Goal: Task Accomplishment & Management: Use online tool/utility

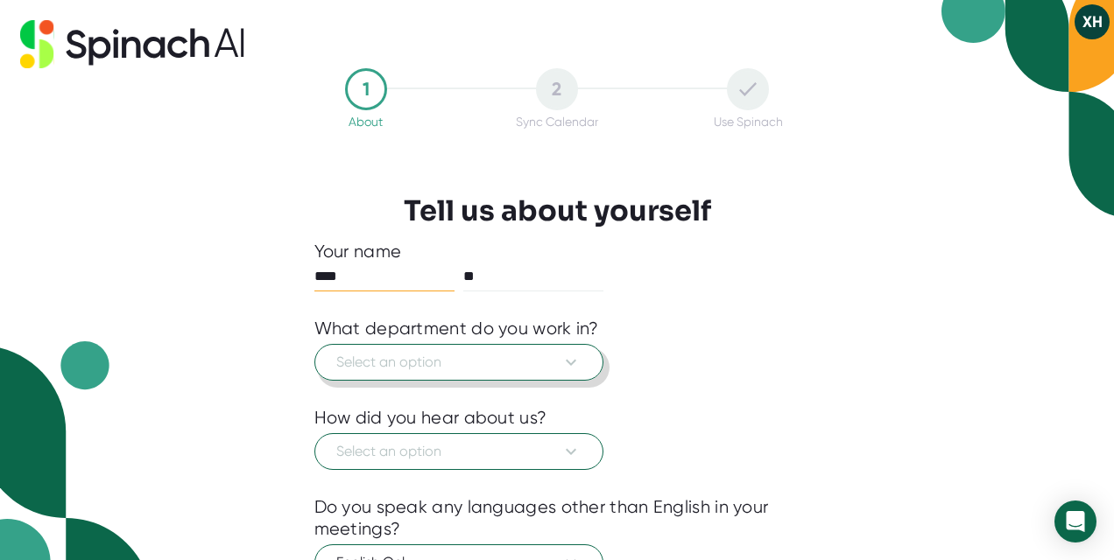
click at [468, 362] on span "Select an option" at bounding box center [458, 362] width 245 height 21
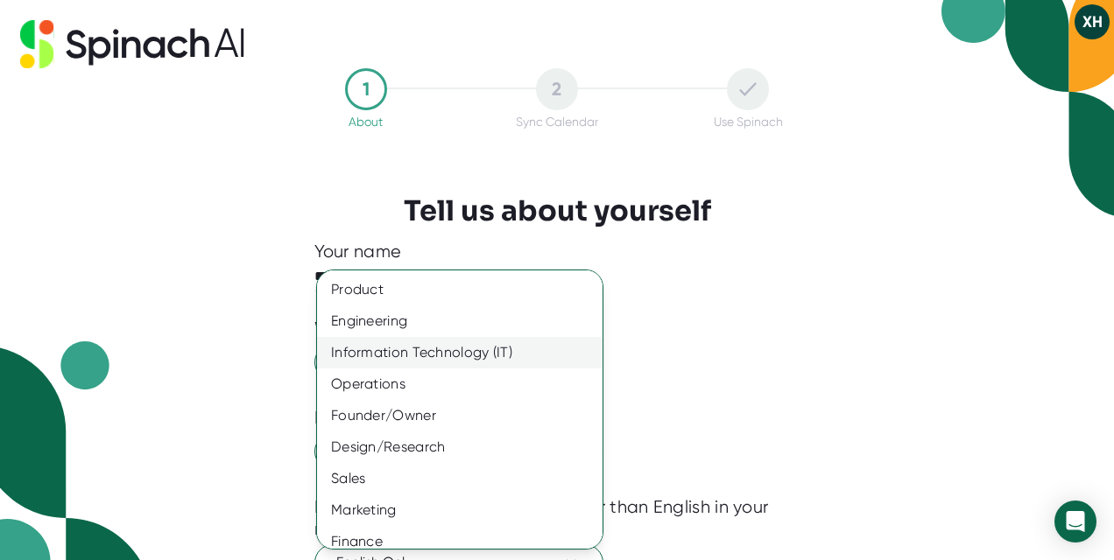
click at [468, 363] on div "Information Technology (IT)" at bounding box center [459, 353] width 285 height 32
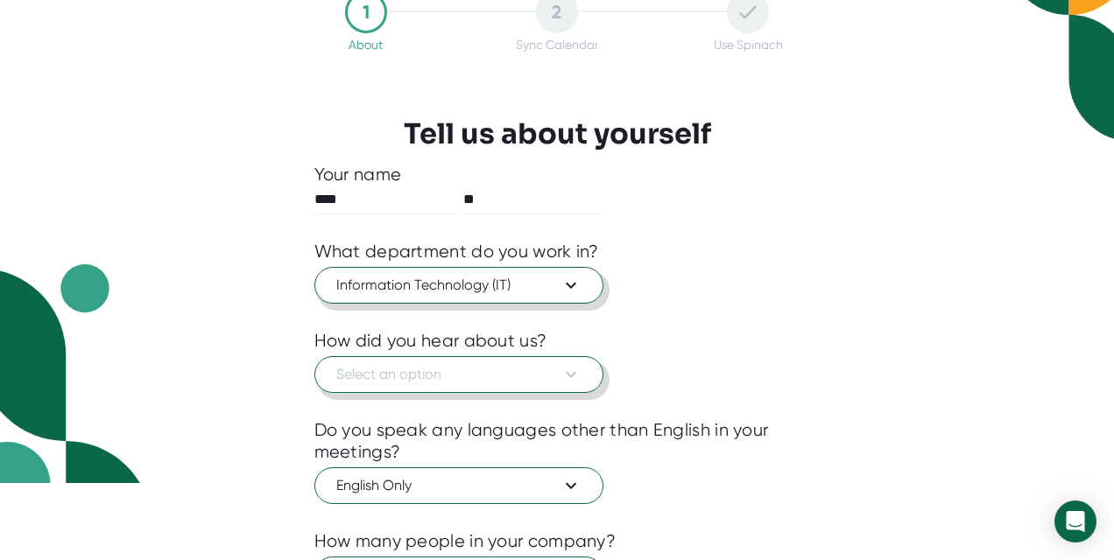
scroll to position [89, 0]
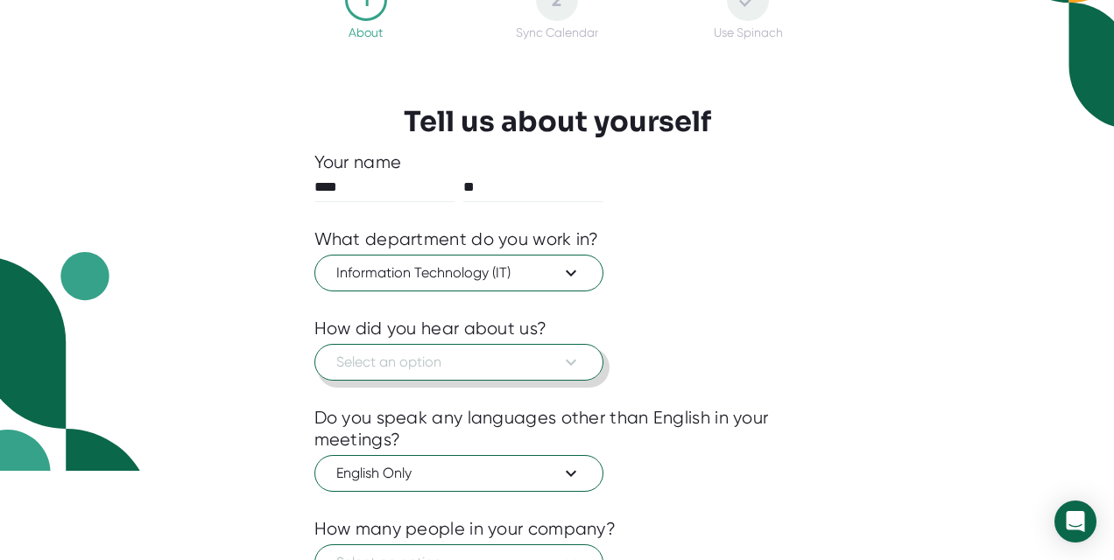
click at [478, 375] on button "Select an option" at bounding box center [458, 362] width 289 height 37
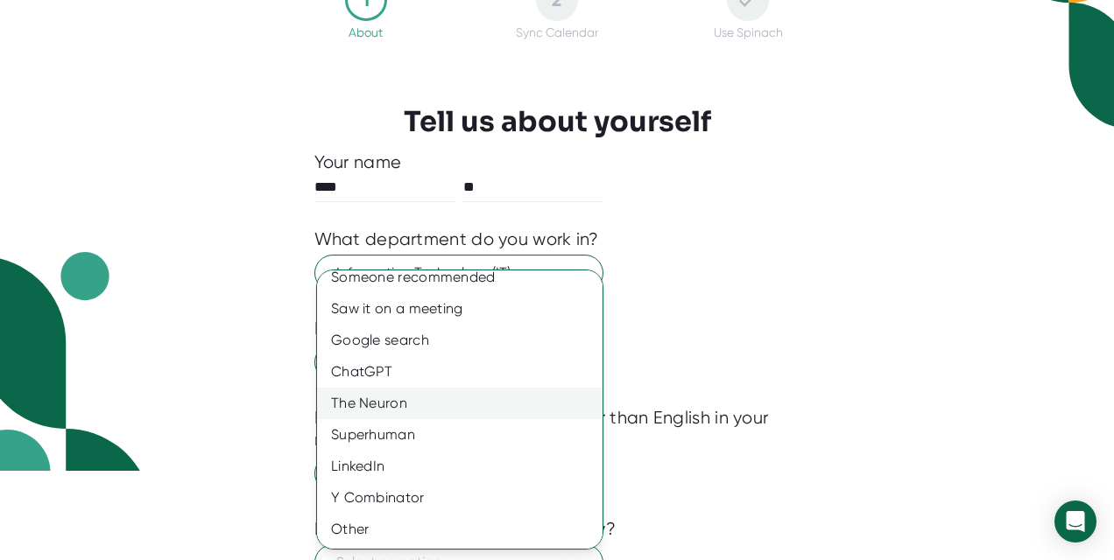
scroll to position [0, 0]
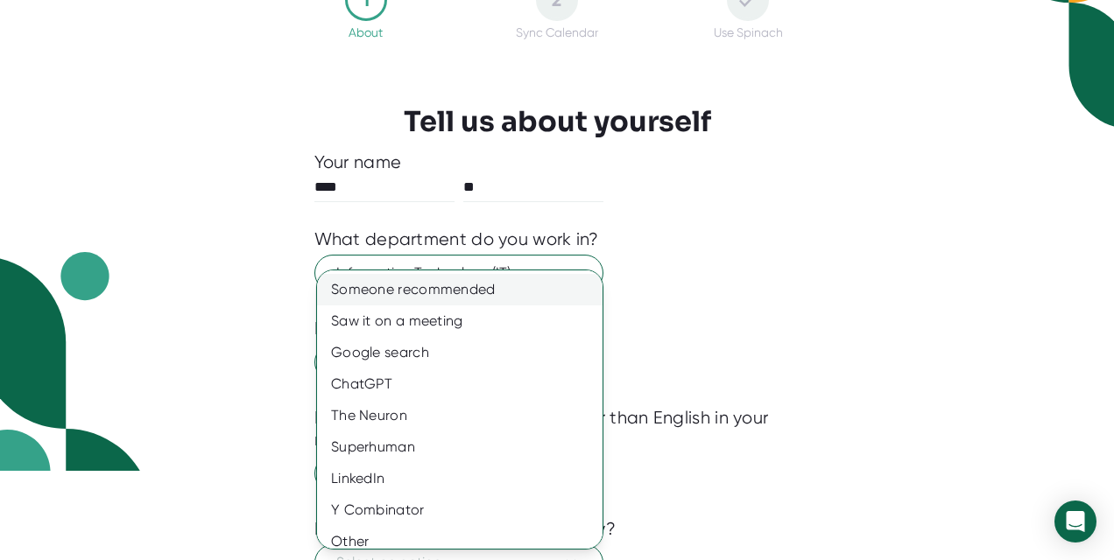
click at [437, 280] on div "Someone recommended" at bounding box center [459, 290] width 285 height 32
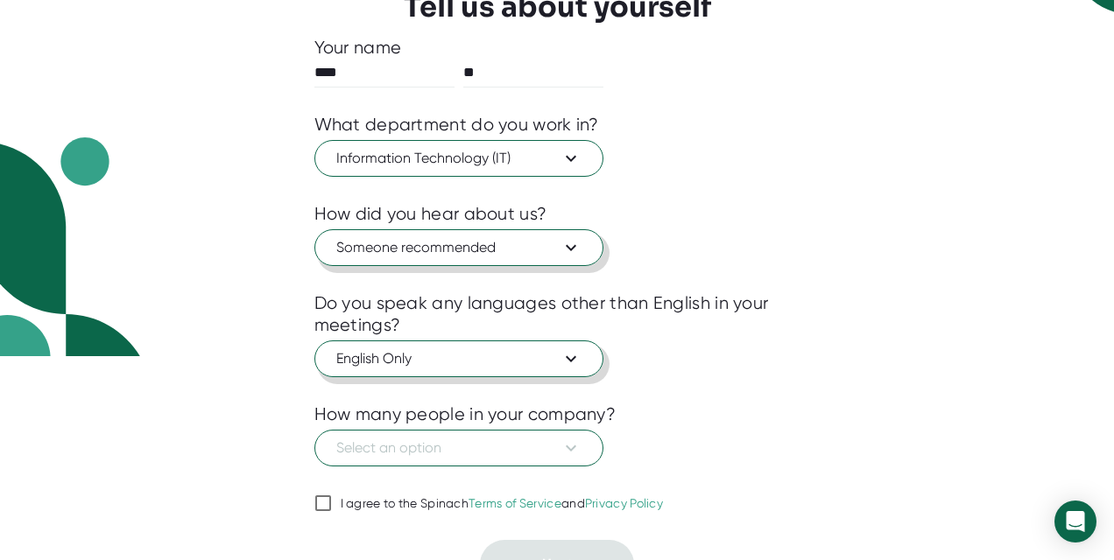
scroll to position [234, 0]
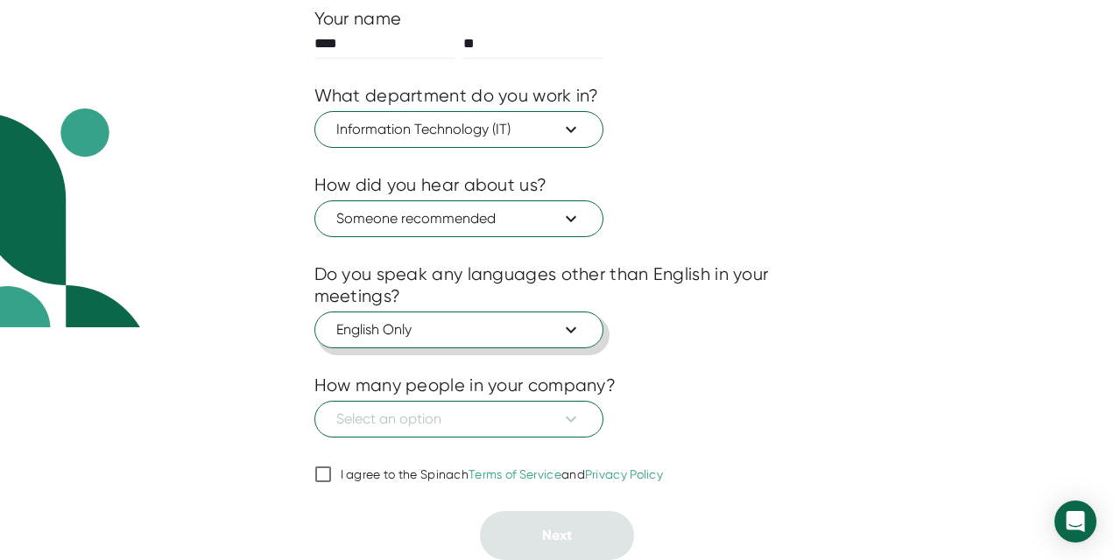
click at [454, 329] on span "English Only" at bounding box center [458, 330] width 245 height 21
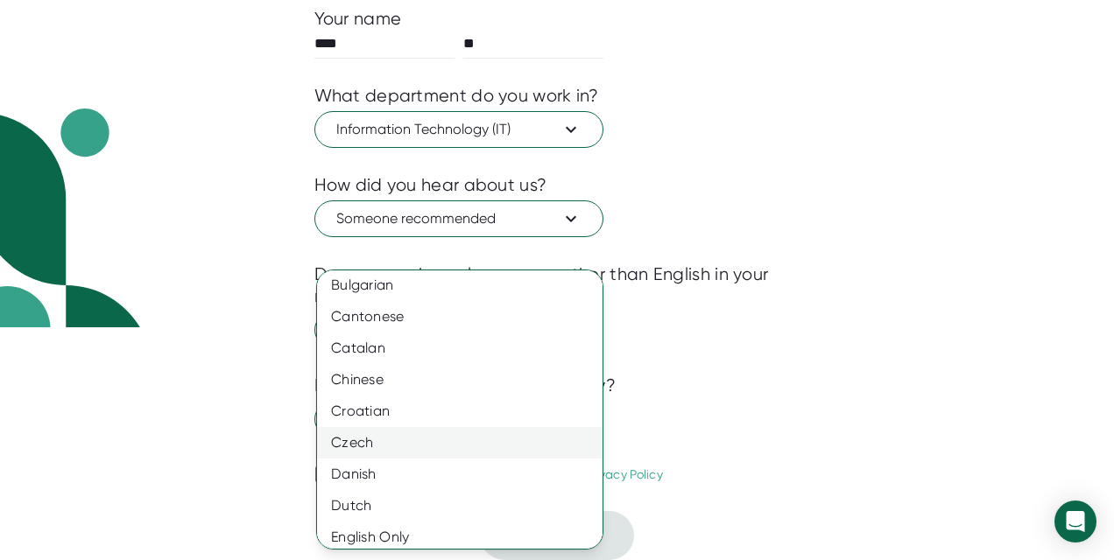
scroll to position [696, 0]
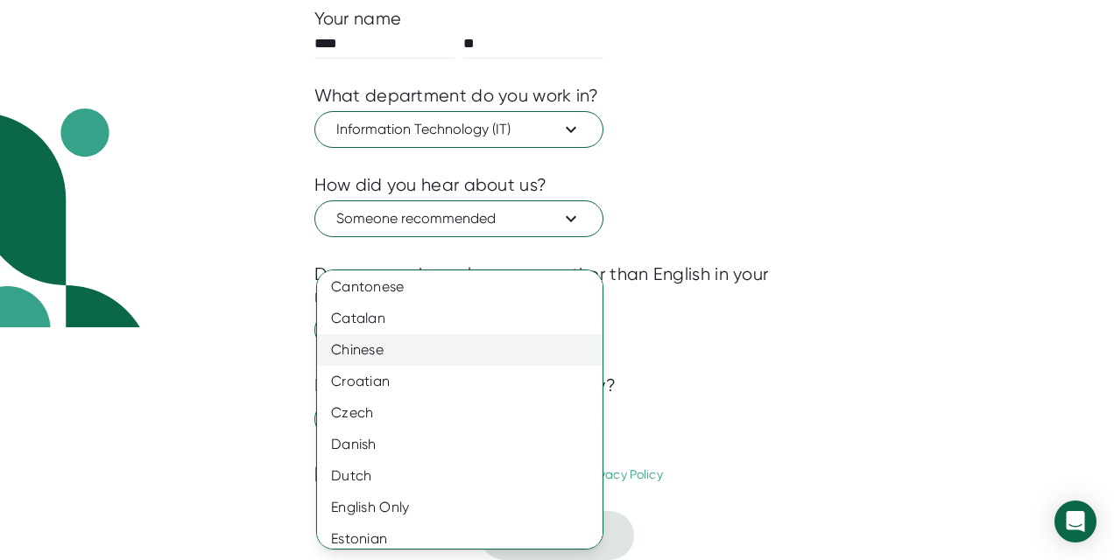
click at [407, 353] on div "Chinese" at bounding box center [459, 351] width 285 height 32
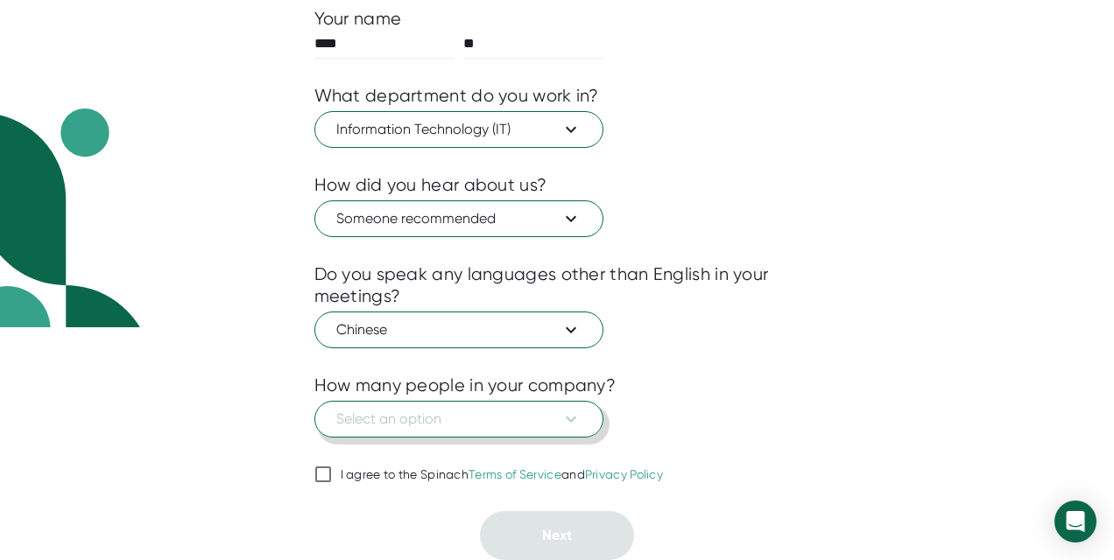
click at [422, 424] on span "Select an option" at bounding box center [458, 419] width 245 height 21
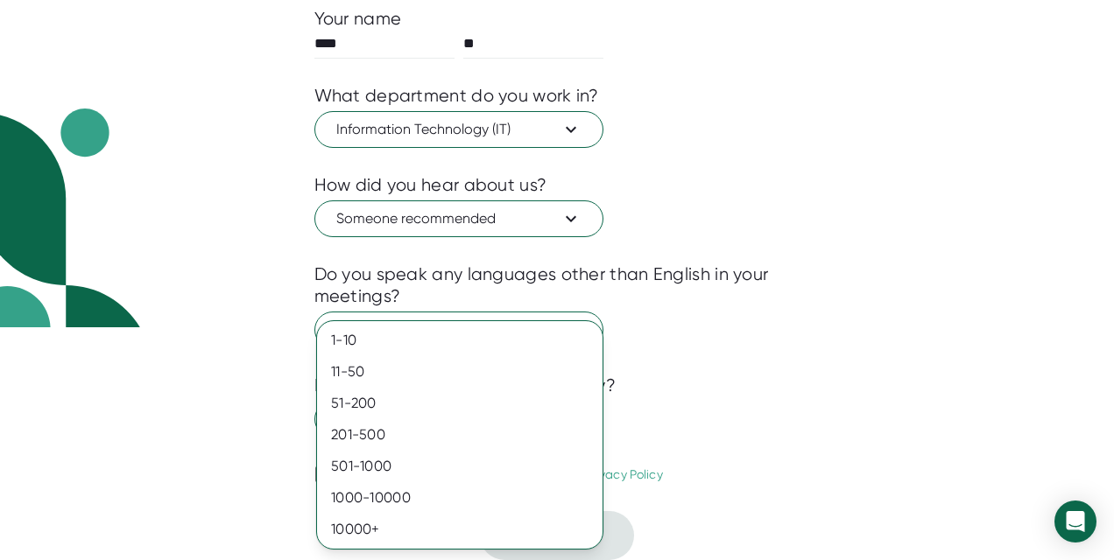
click at [780, 290] on div at bounding box center [557, 280] width 1114 height 560
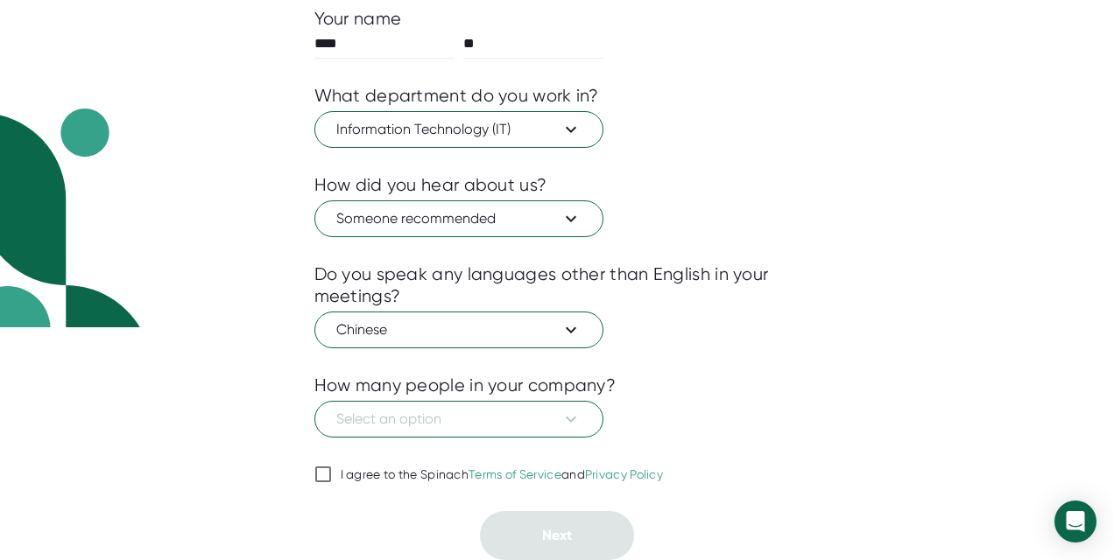
click at [391, 475] on div "I agree to the Spinach Terms of Service and Privacy Policy" at bounding box center [502, 476] width 323 height 16
click at [332, 475] on input "I agree to the Spinach Terms of Service and Privacy Policy" at bounding box center [323, 474] width 18 height 21
checkbox input "true"
click at [461, 411] on span "Select an option" at bounding box center [458, 419] width 245 height 21
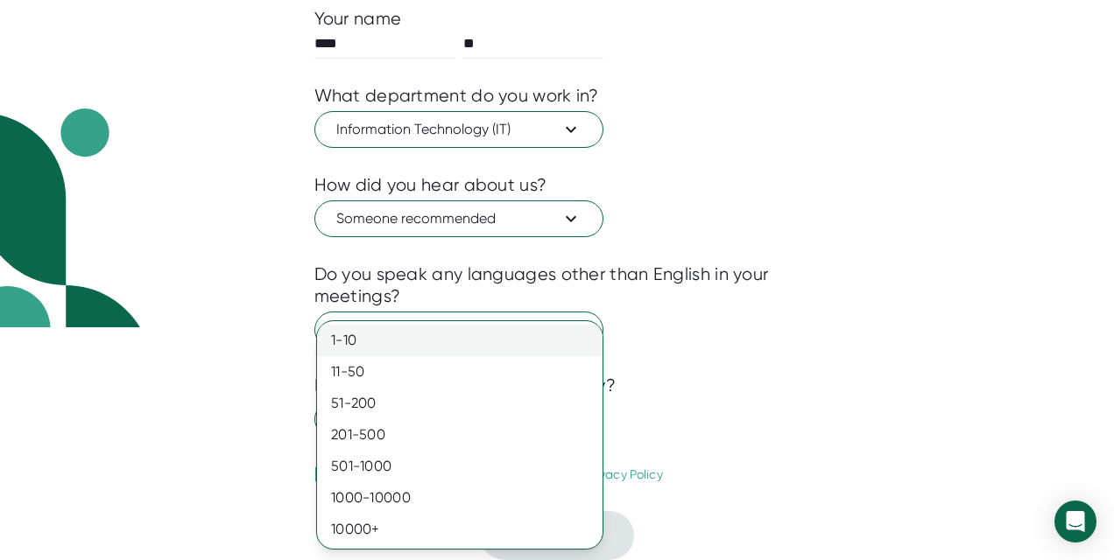
click at [396, 342] on div "1-10" at bounding box center [459, 341] width 285 height 32
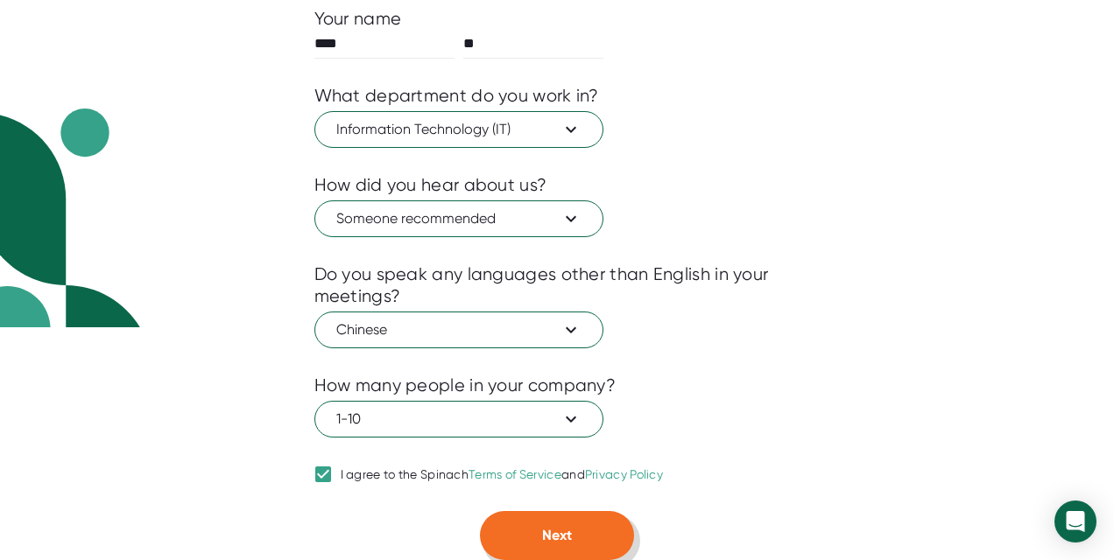
click at [569, 547] on button "Next" at bounding box center [557, 535] width 154 height 49
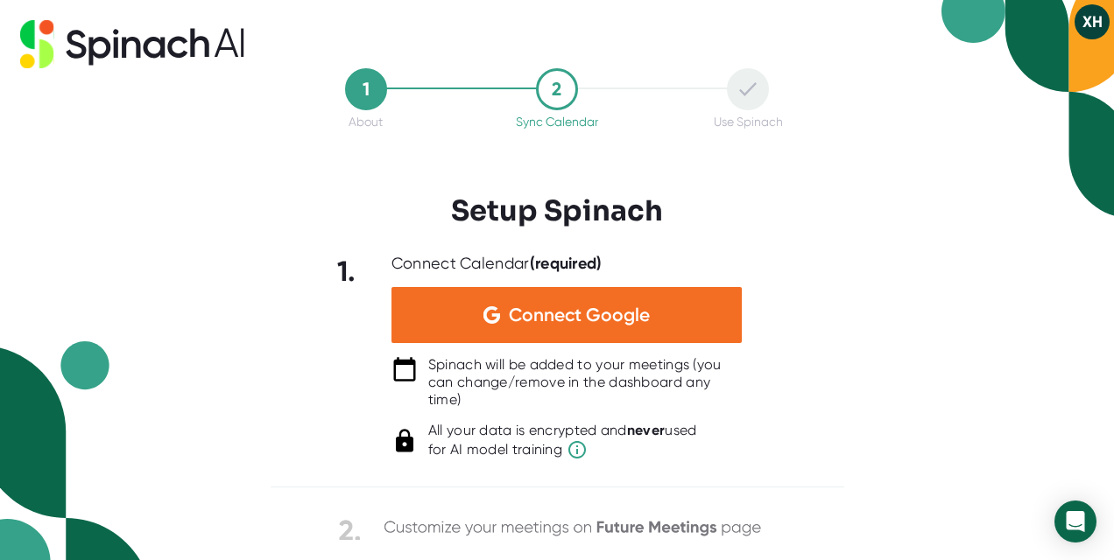
scroll to position [0, 0]
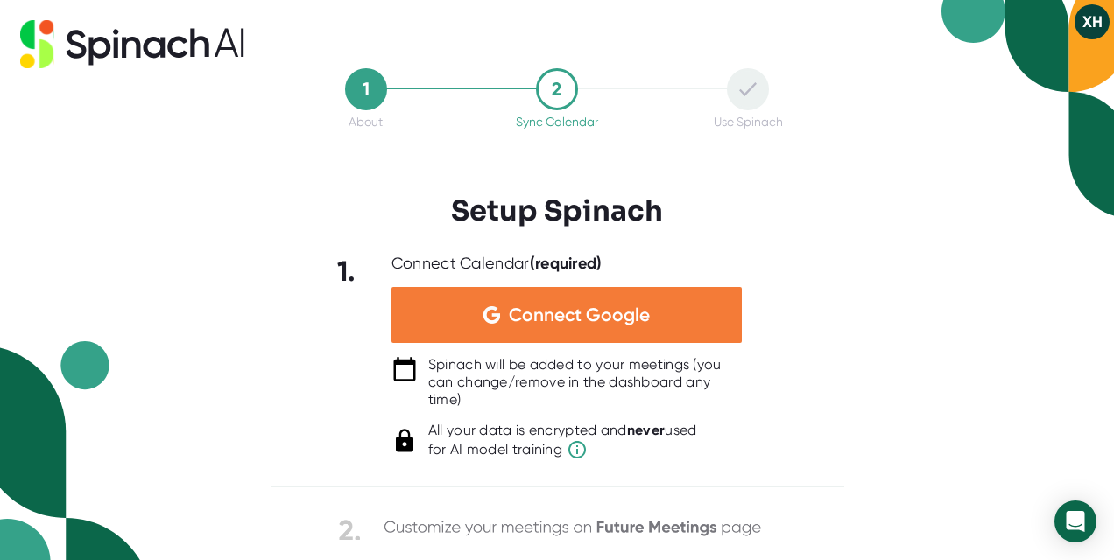
click at [578, 339] on div "Connect Google" at bounding box center [566, 315] width 350 height 56
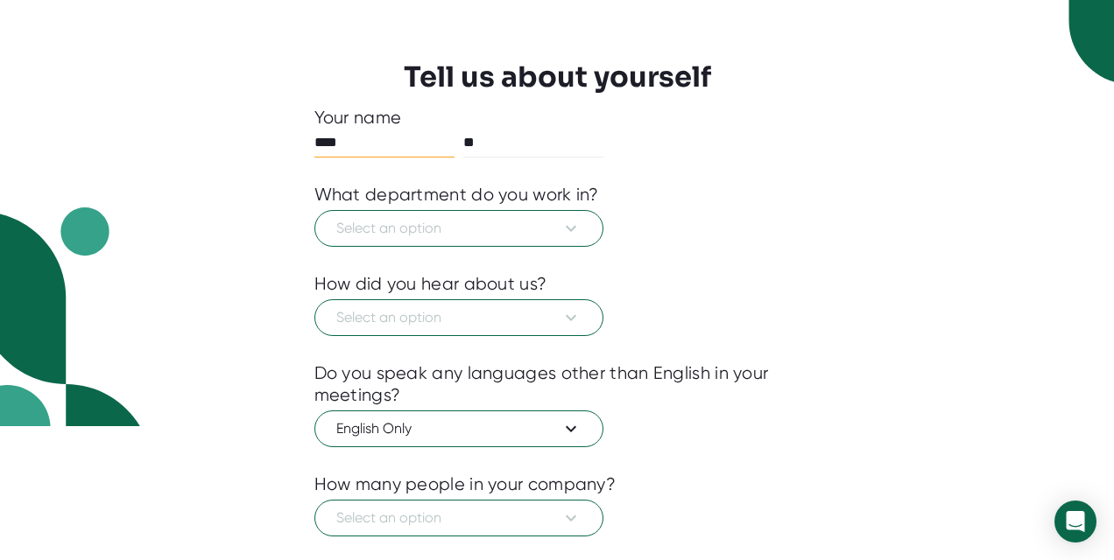
scroll to position [234, 0]
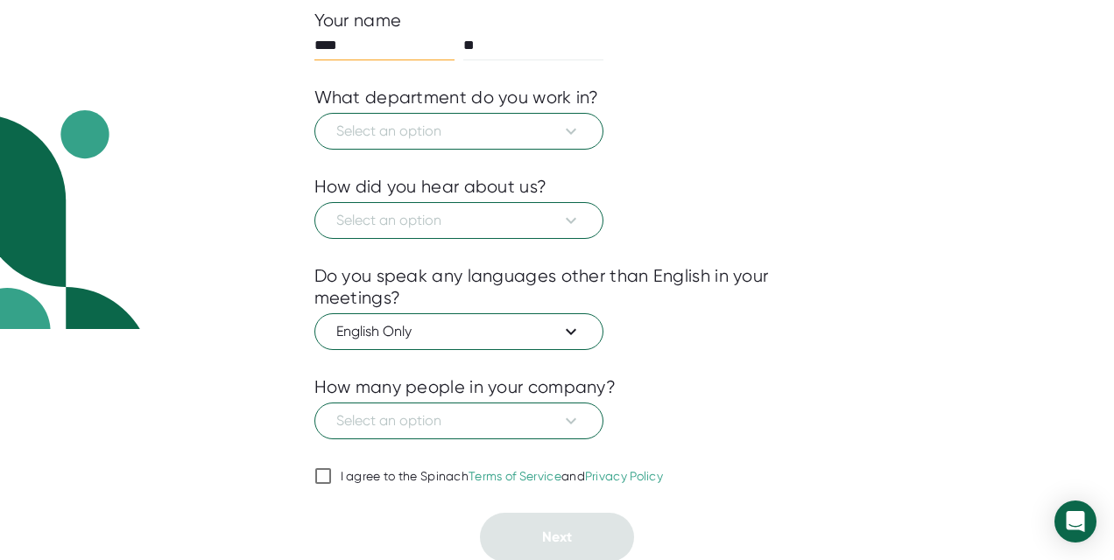
scroll to position [31, 0]
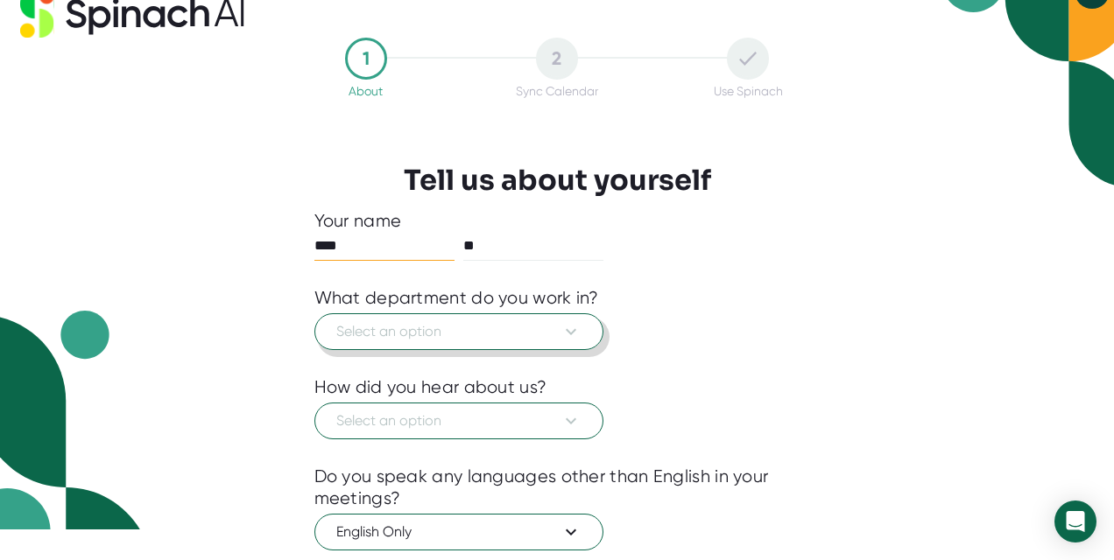
click at [505, 333] on span "Select an option" at bounding box center [458, 331] width 245 height 21
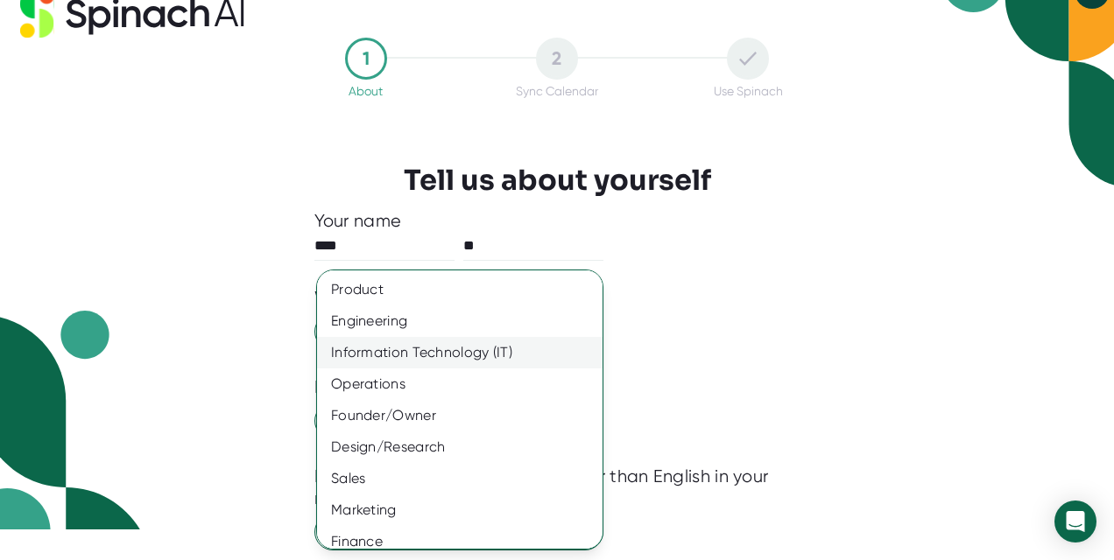
click at [458, 349] on div "Information Technology (IT)" at bounding box center [459, 353] width 285 height 32
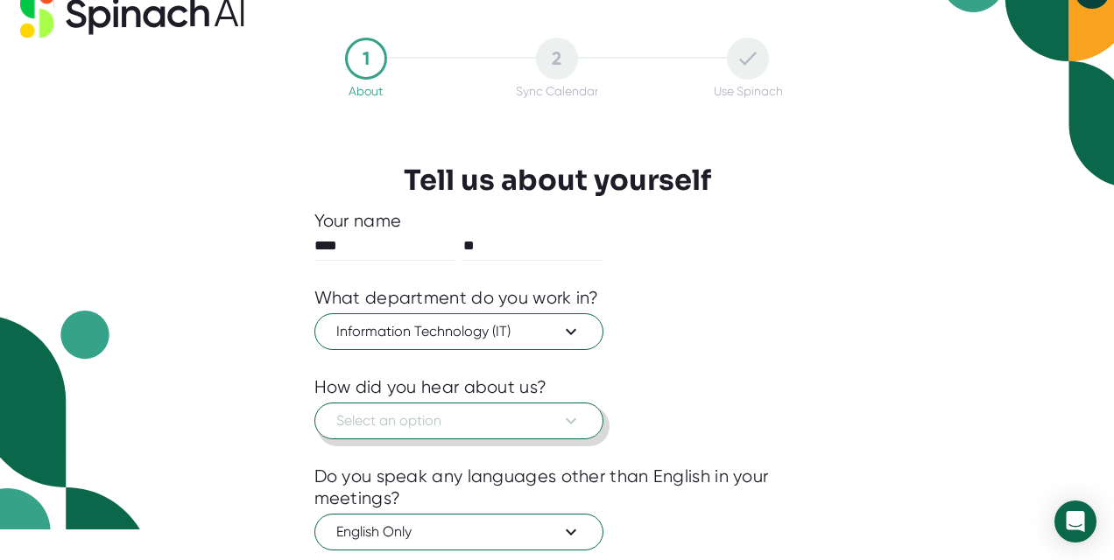
click at [401, 428] on span "Select an option" at bounding box center [458, 421] width 245 height 21
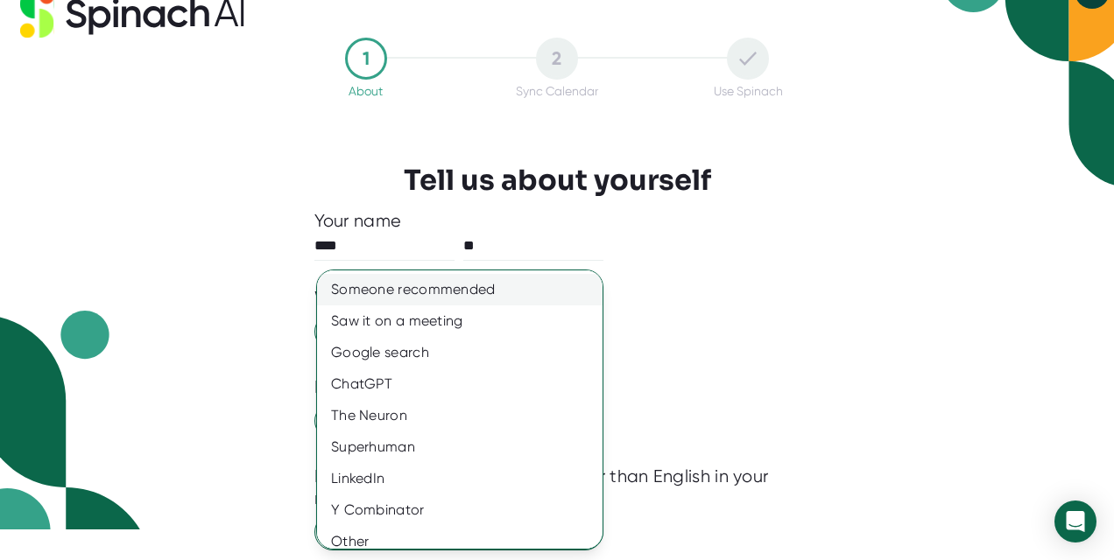
click at [436, 301] on div "Someone recommended" at bounding box center [459, 290] width 285 height 32
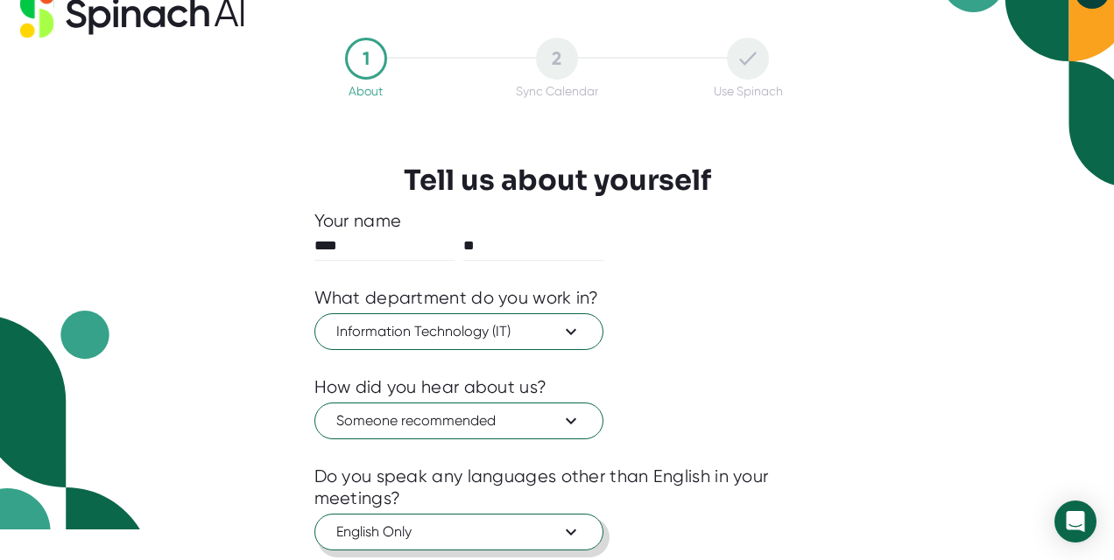
click at [384, 533] on span "English Only" at bounding box center [458, 532] width 245 height 21
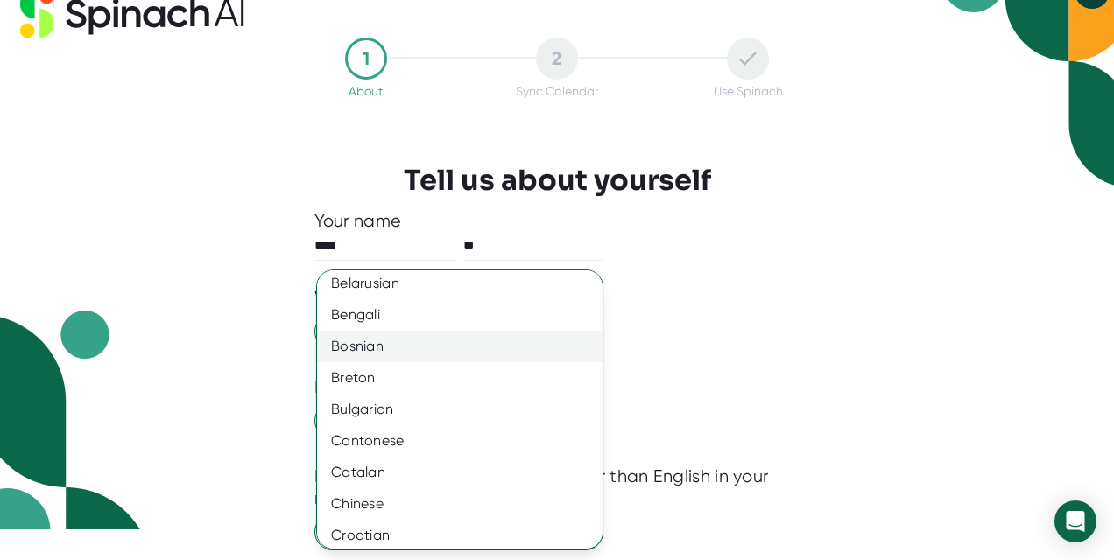
scroll to position [586, 0]
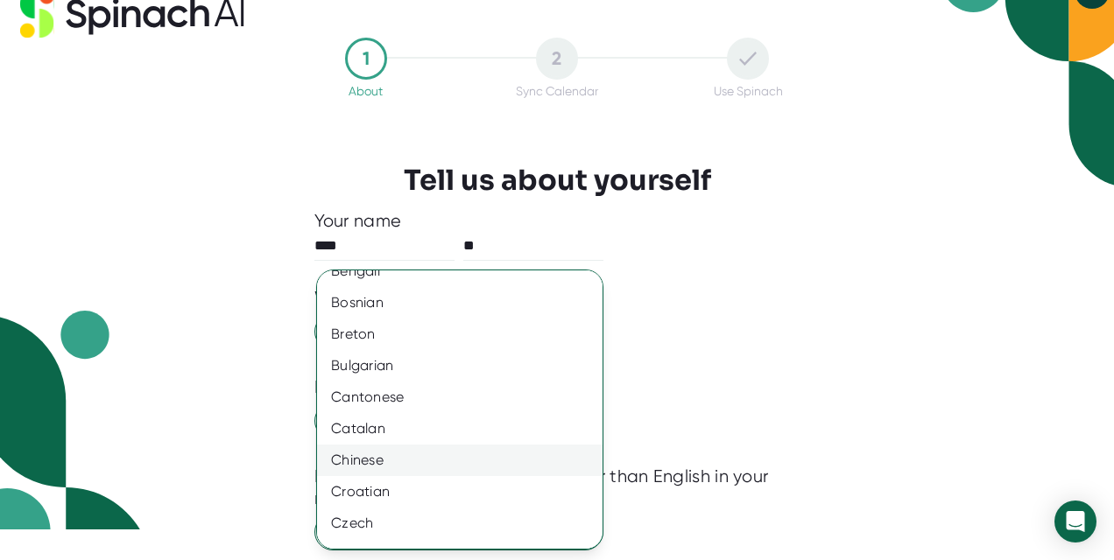
click at [392, 456] on div "Chinese" at bounding box center [459, 461] width 285 height 32
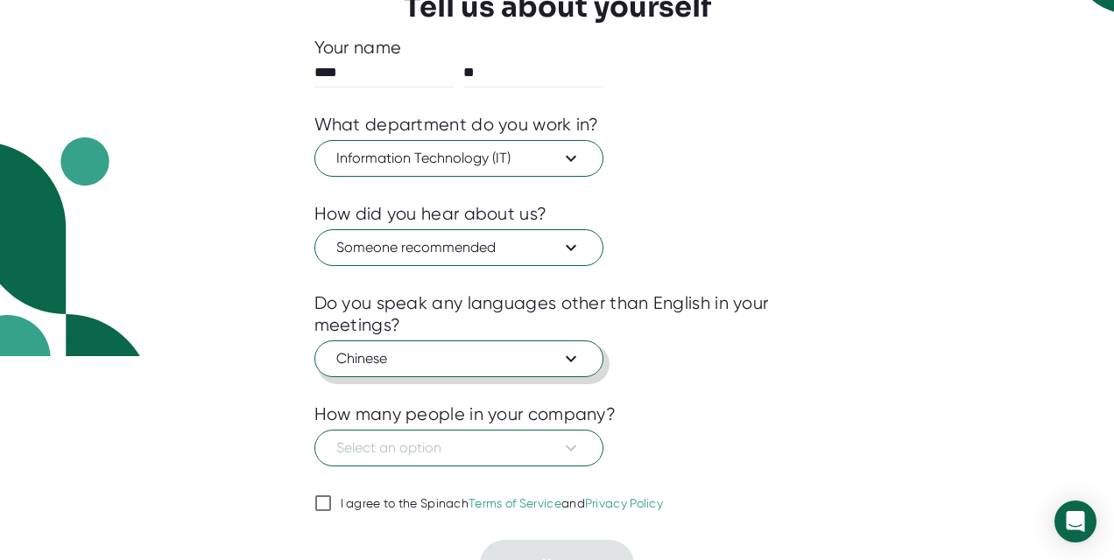
scroll to position [234, 0]
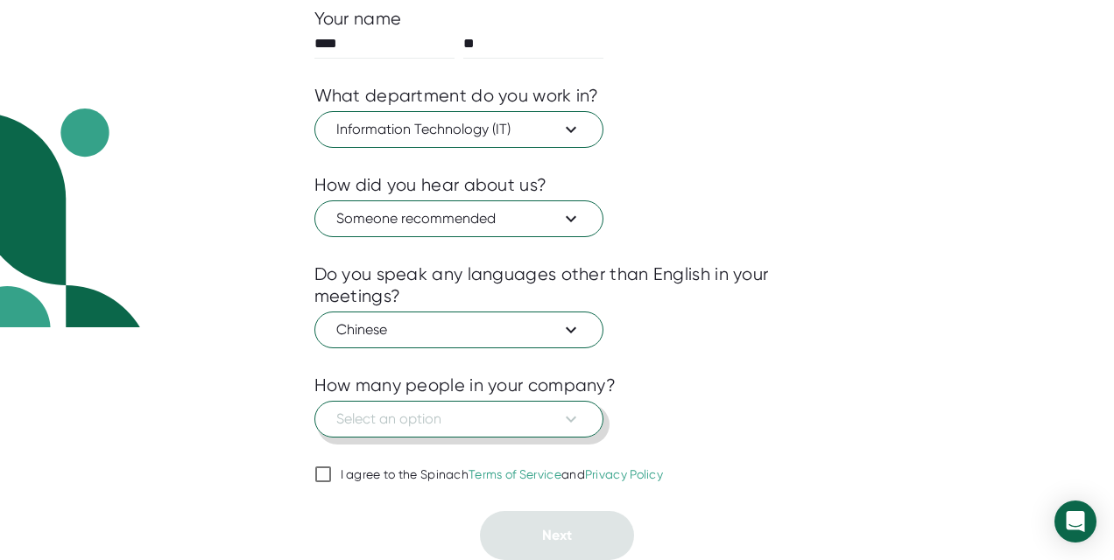
click at [454, 412] on span "Select an option" at bounding box center [458, 419] width 245 height 21
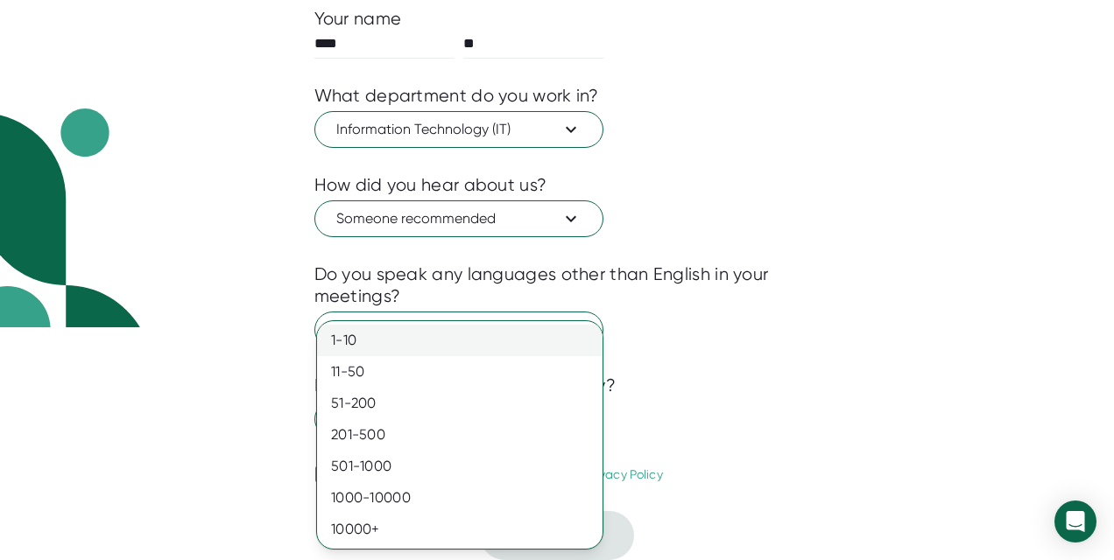
click at [410, 333] on div "1-10" at bounding box center [459, 341] width 285 height 32
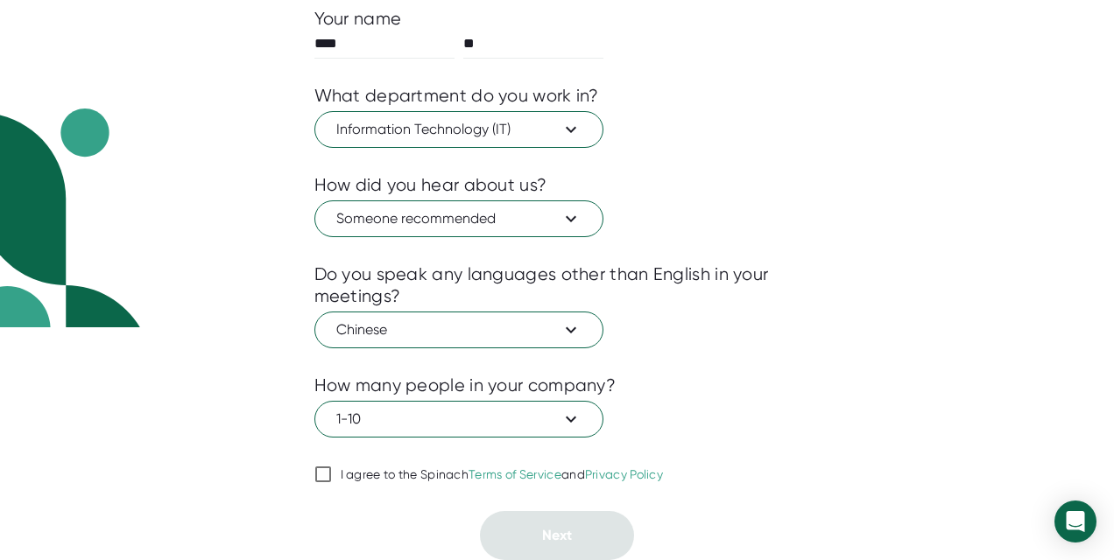
click at [342, 469] on div "I agree to the Spinach Terms of Service and Privacy Policy" at bounding box center [502, 476] width 323 height 16
click at [332, 469] on input "I agree to the Spinach Terms of Service and Privacy Policy" at bounding box center [323, 474] width 18 height 21
checkbox input "true"
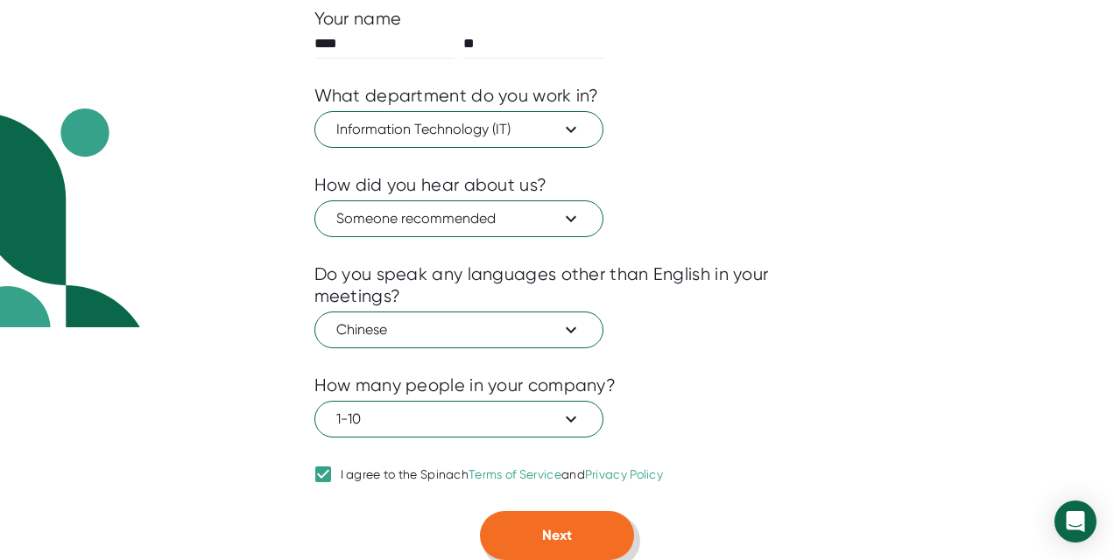
click at [548, 530] on span "Next" at bounding box center [557, 535] width 30 height 17
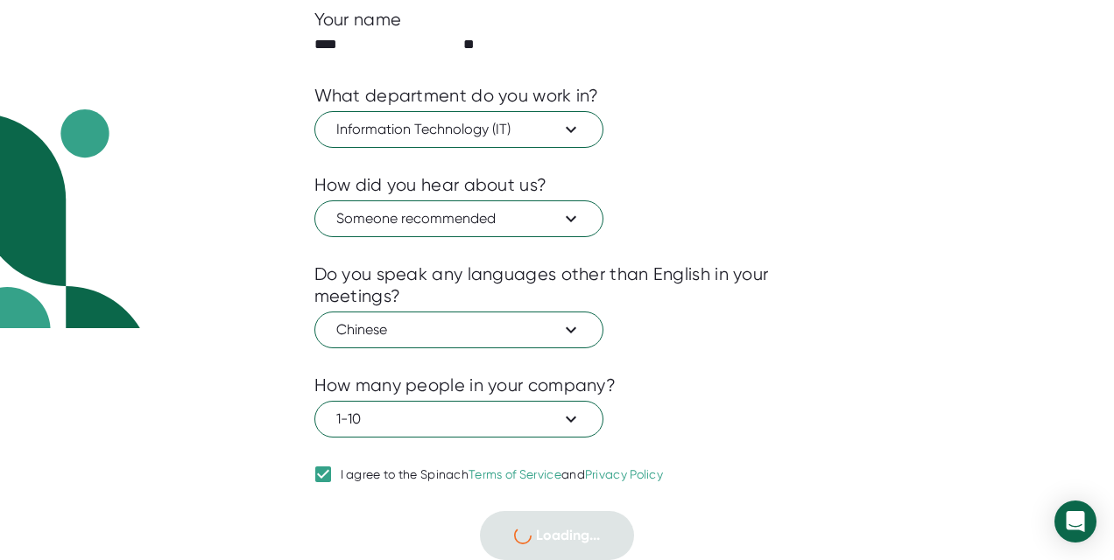
scroll to position [0, 0]
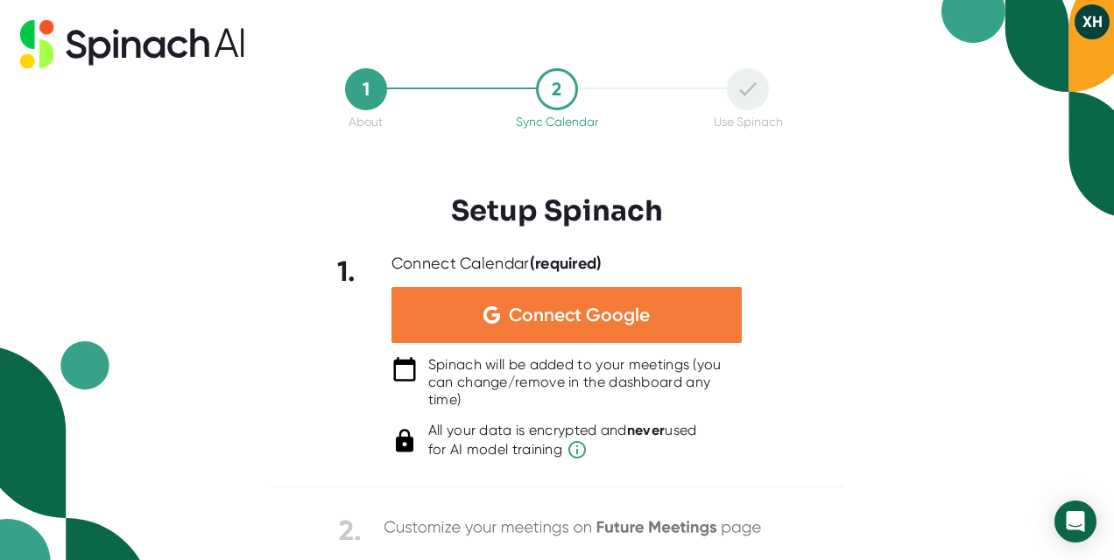
click at [522, 319] on span "Connect Google" at bounding box center [579, 315] width 141 height 18
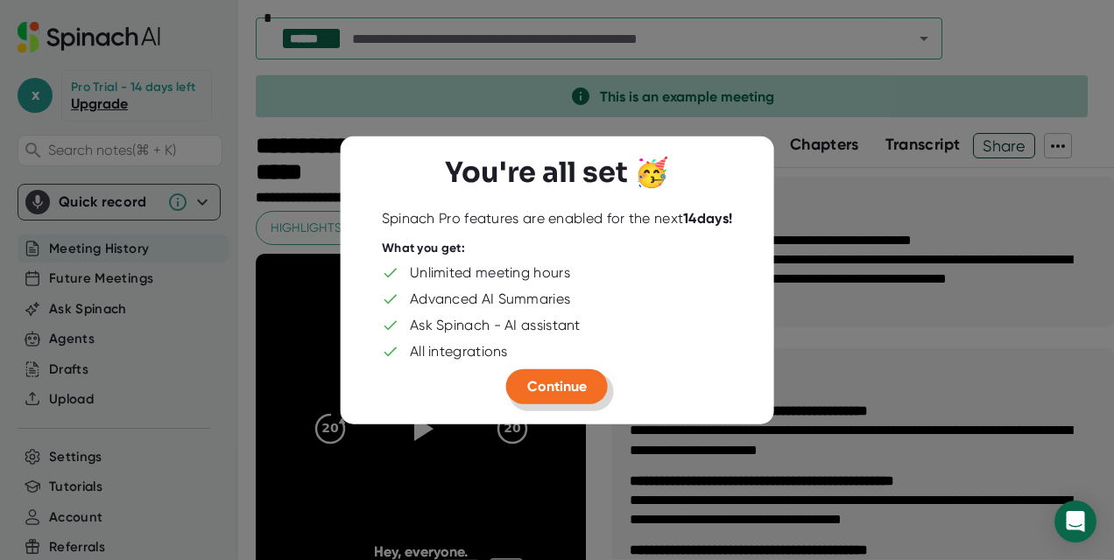
click at [557, 383] on span "Continue" at bounding box center [557, 386] width 60 height 17
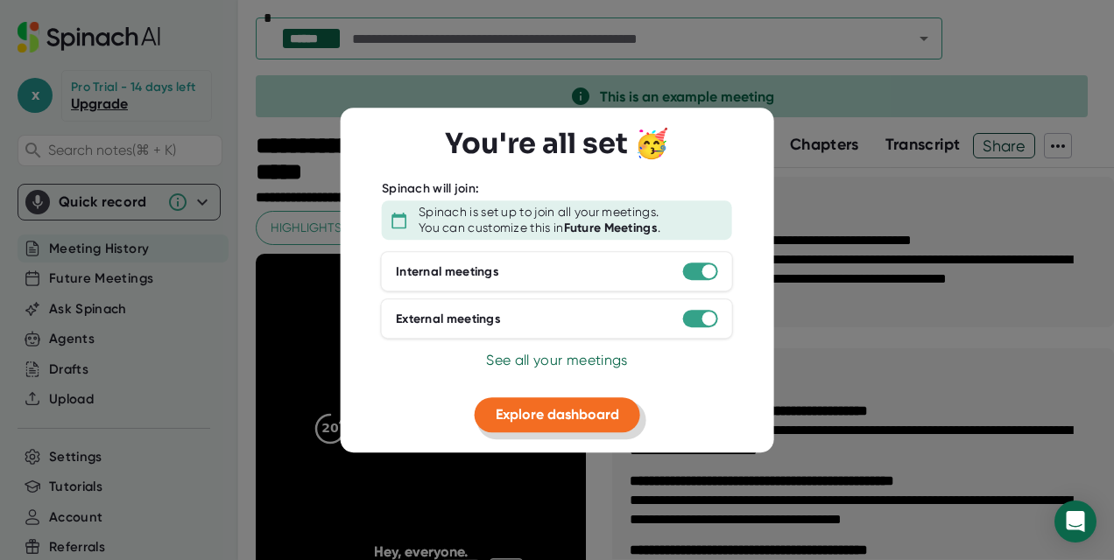
click at [524, 421] on span "Explore dashboard" at bounding box center [557, 414] width 123 height 17
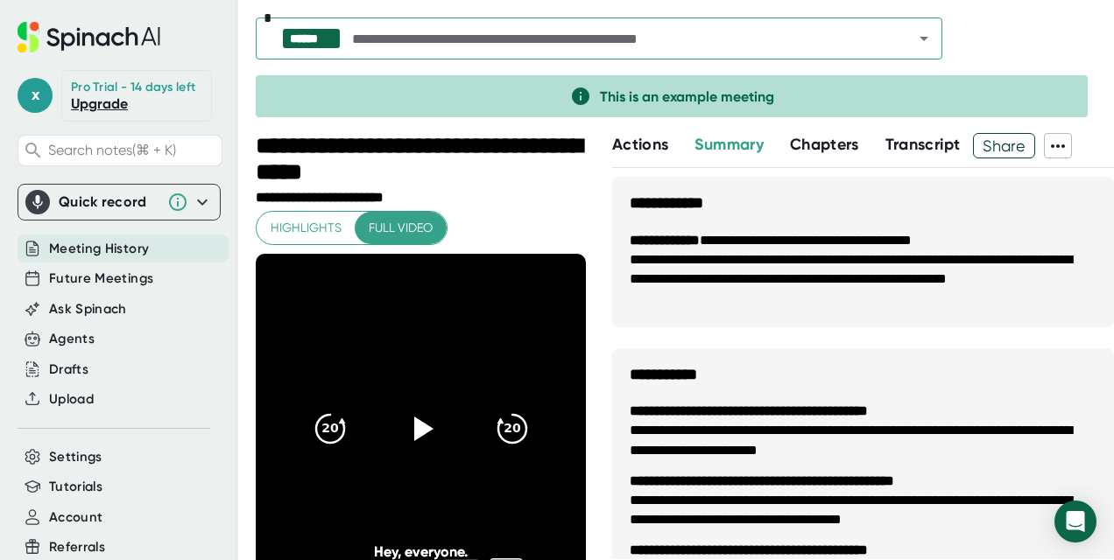
click at [123, 201] on div "Quick record" at bounding box center [109, 203] width 100 height 18
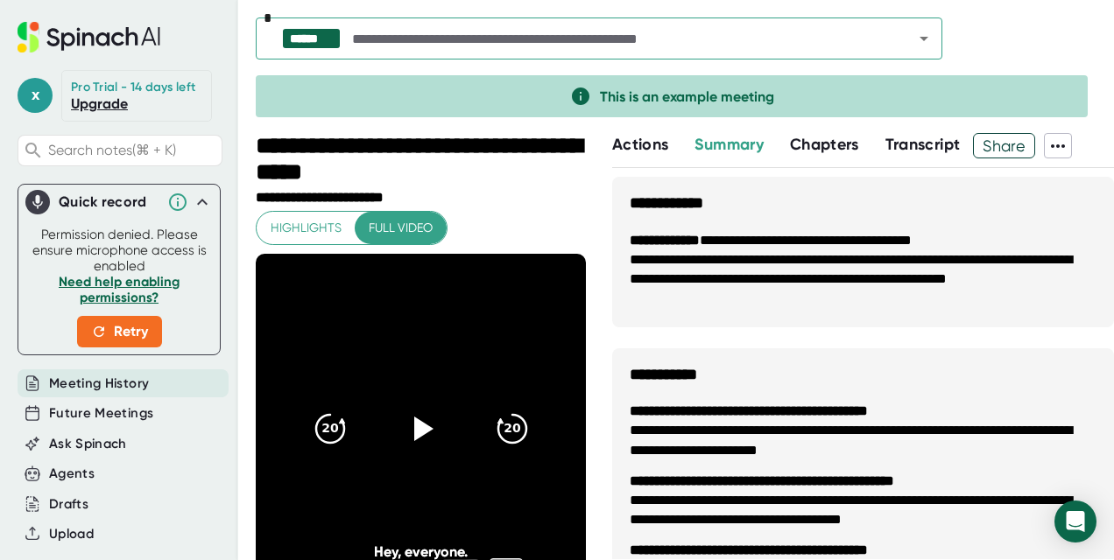
click at [106, 205] on div "Quick record" at bounding box center [109, 203] width 100 height 18
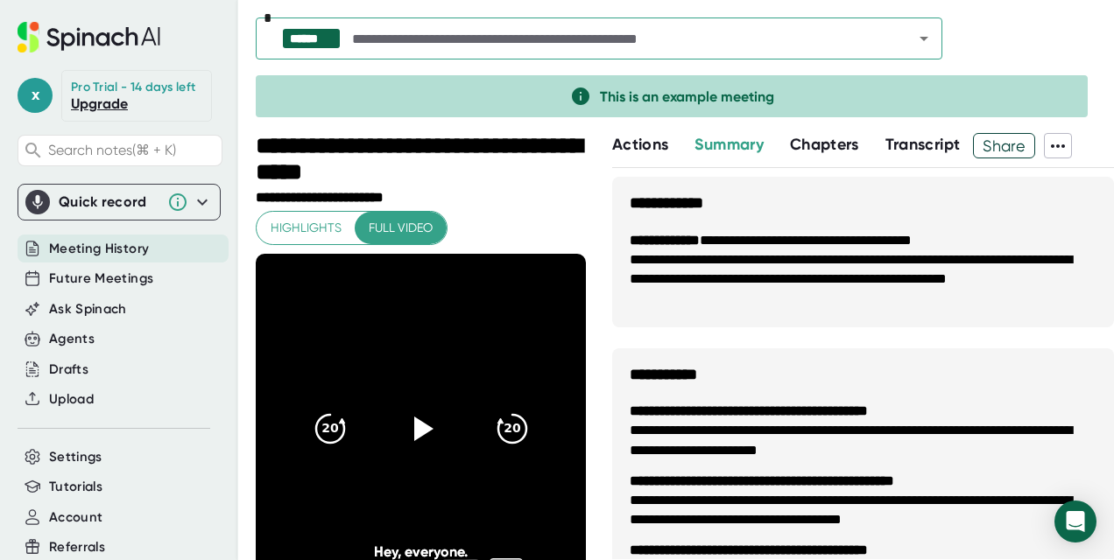
click at [112, 205] on div "Quick record" at bounding box center [109, 203] width 100 height 18
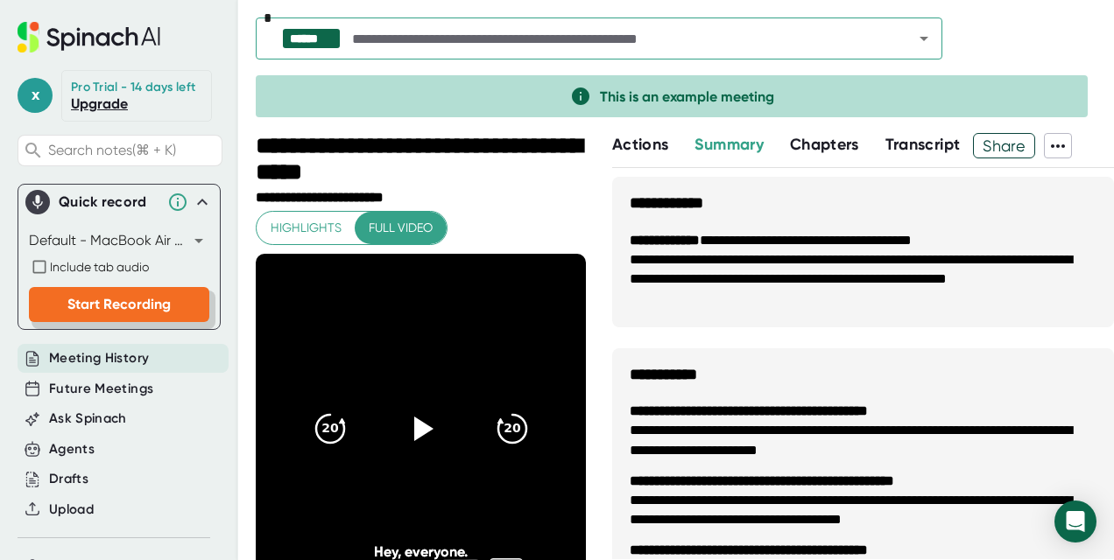
click at [144, 317] on button "Start Recording" at bounding box center [119, 304] width 180 height 35
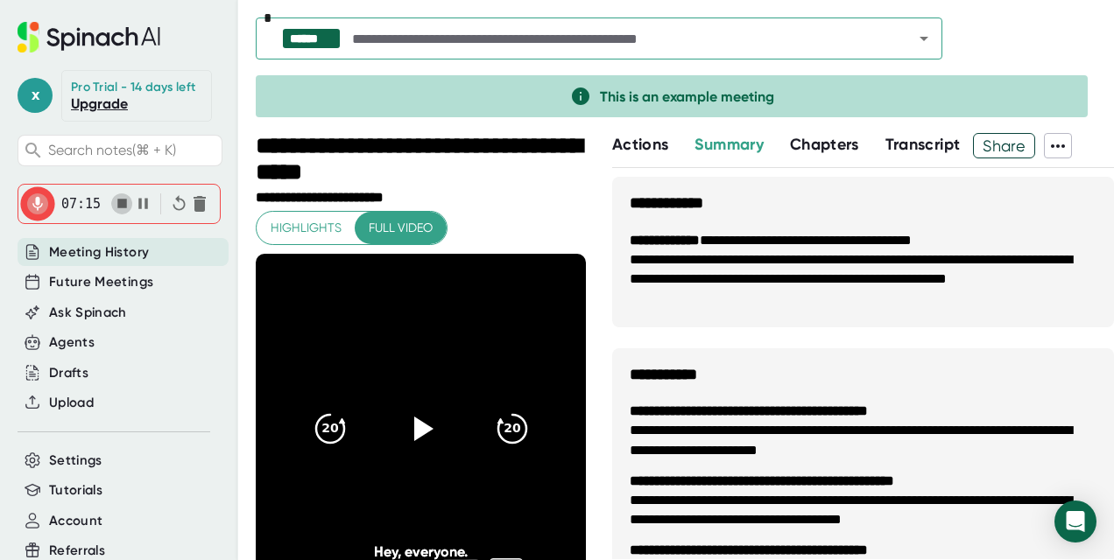
click at [118, 200] on icon "button" at bounding box center [122, 204] width 10 height 10
